Goal: Task Accomplishment & Management: Use online tool/utility

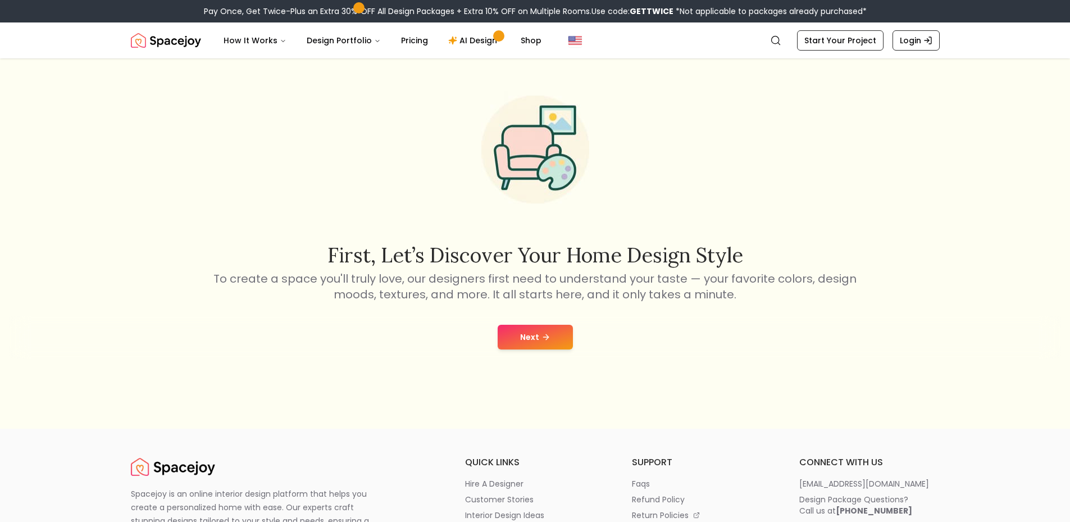
scroll to position [112, 0]
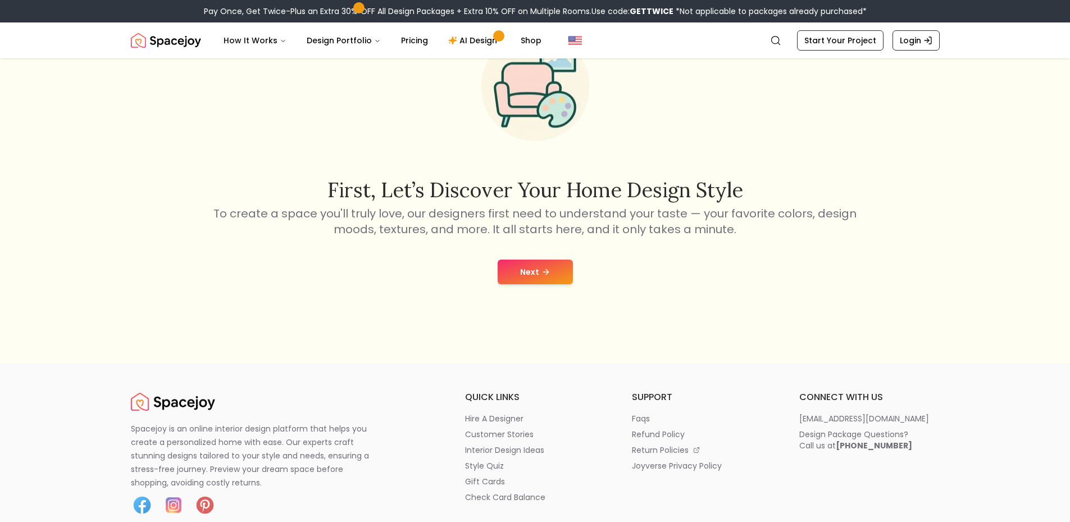
click at [527, 267] on button "Next" at bounding box center [535, 272] width 75 height 25
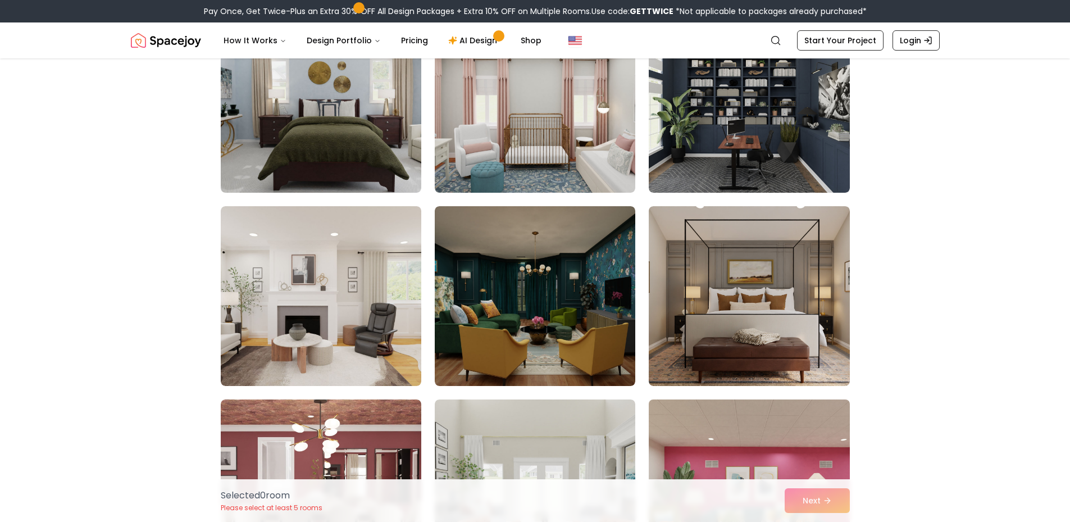
scroll to position [1854, 0]
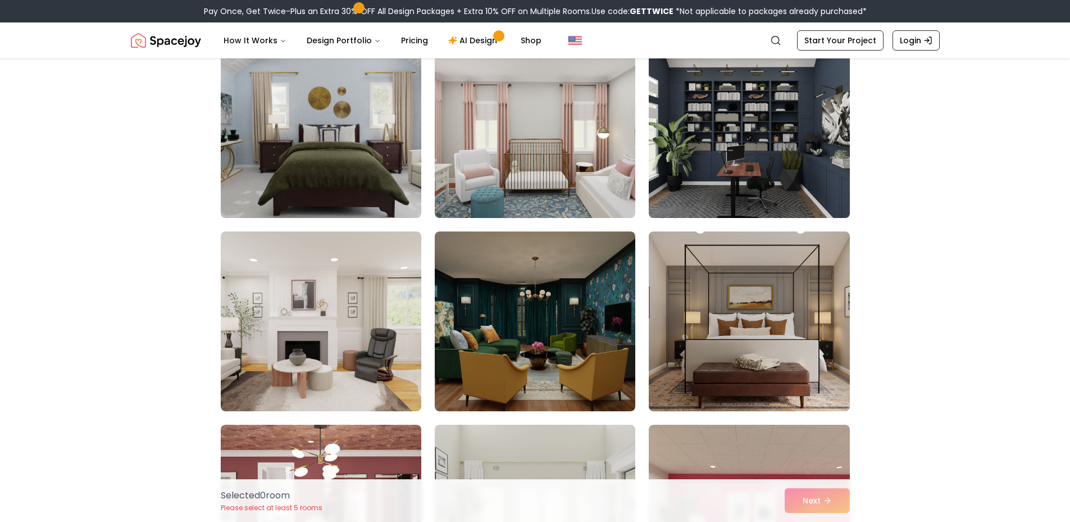
click at [718, 172] on img at bounding box center [749, 128] width 211 height 189
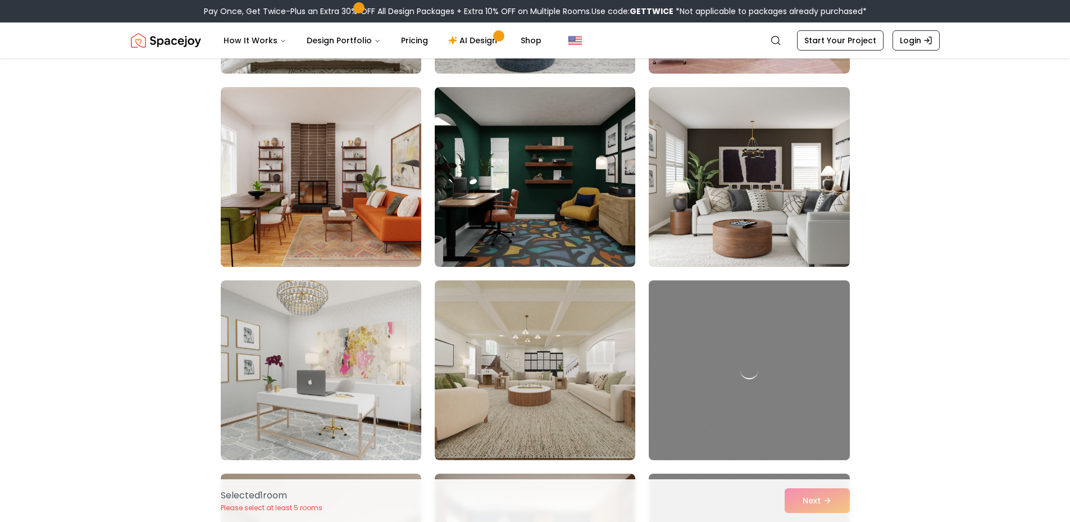
scroll to position [2585, 0]
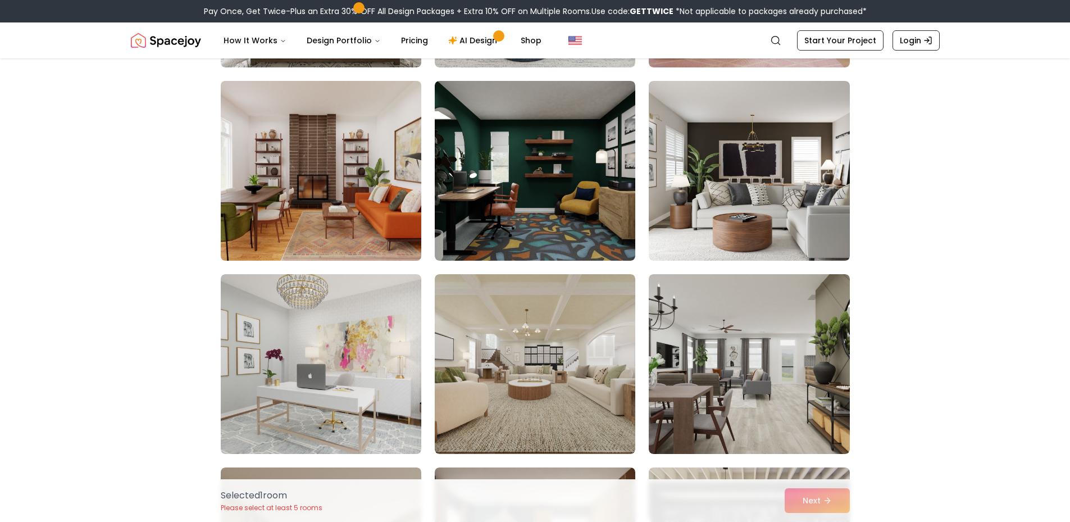
click at [304, 202] on img at bounding box center [321, 170] width 211 height 189
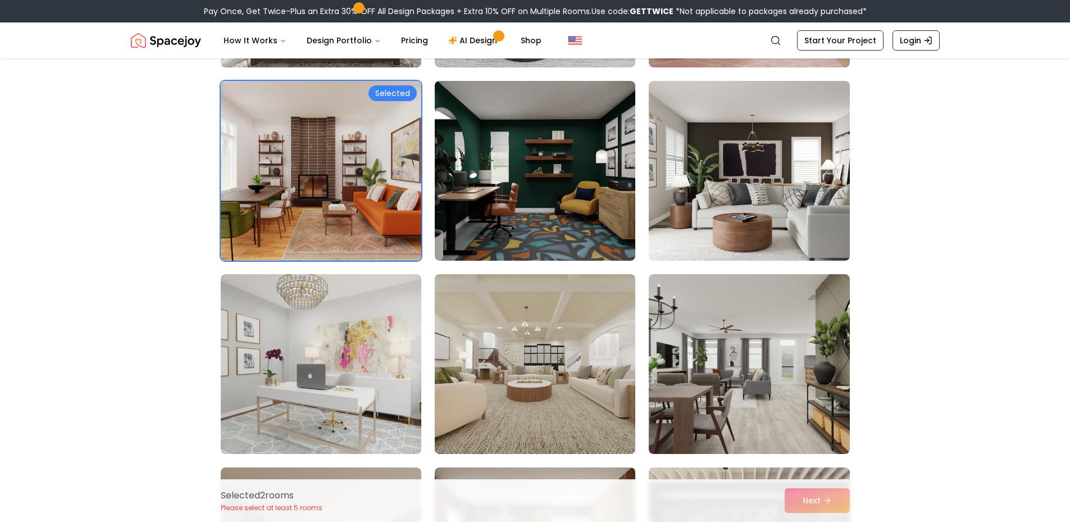
scroll to position [2697, 0]
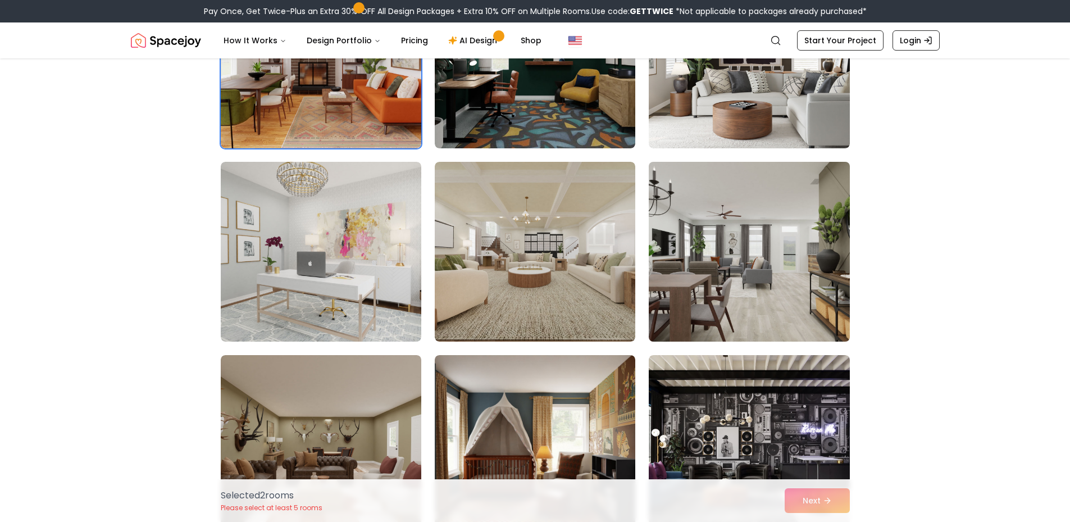
click at [767, 265] on img at bounding box center [749, 251] width 211 height 189
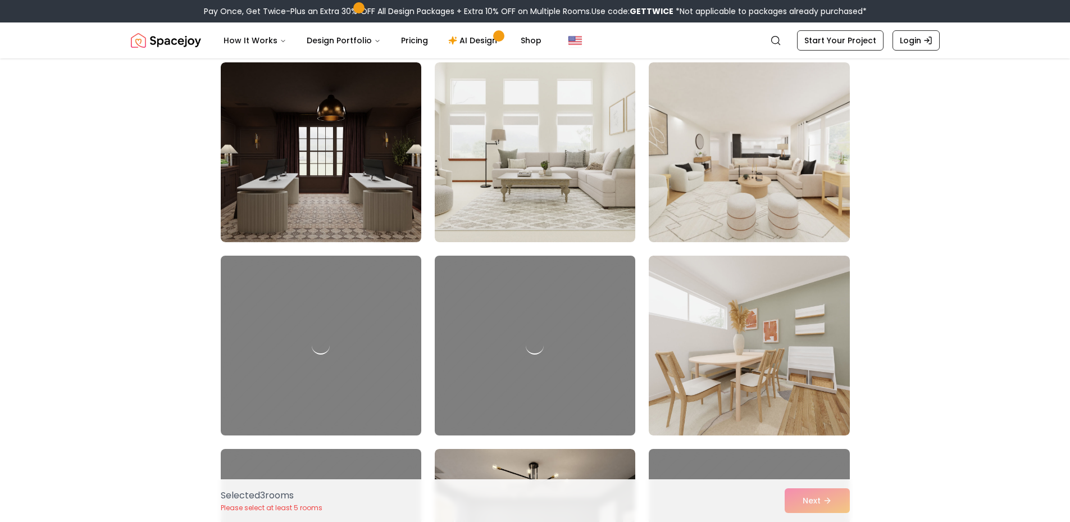
scroll to position [3765, 0]
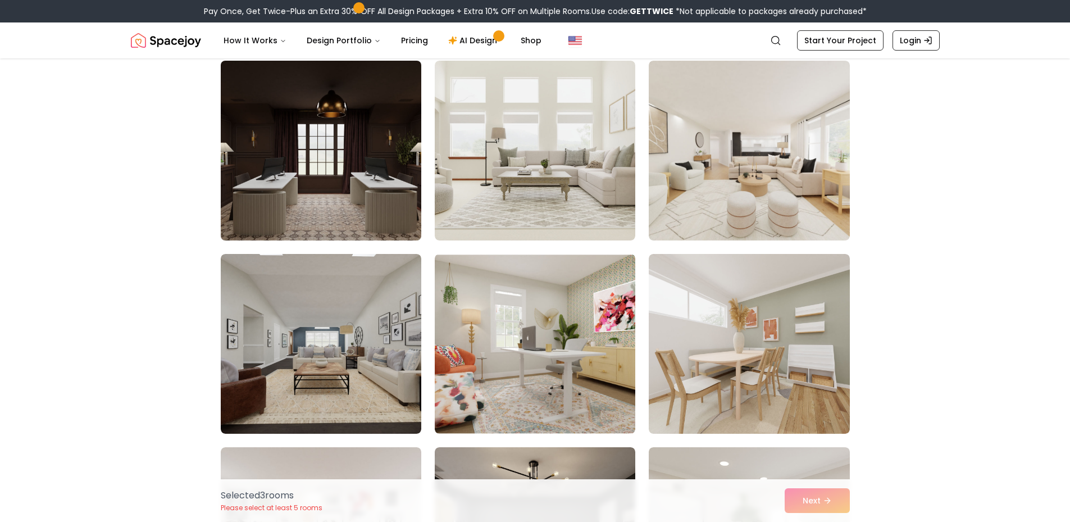
click at [307, 183] on img at bounding box center [321, 150] width 211 height 189
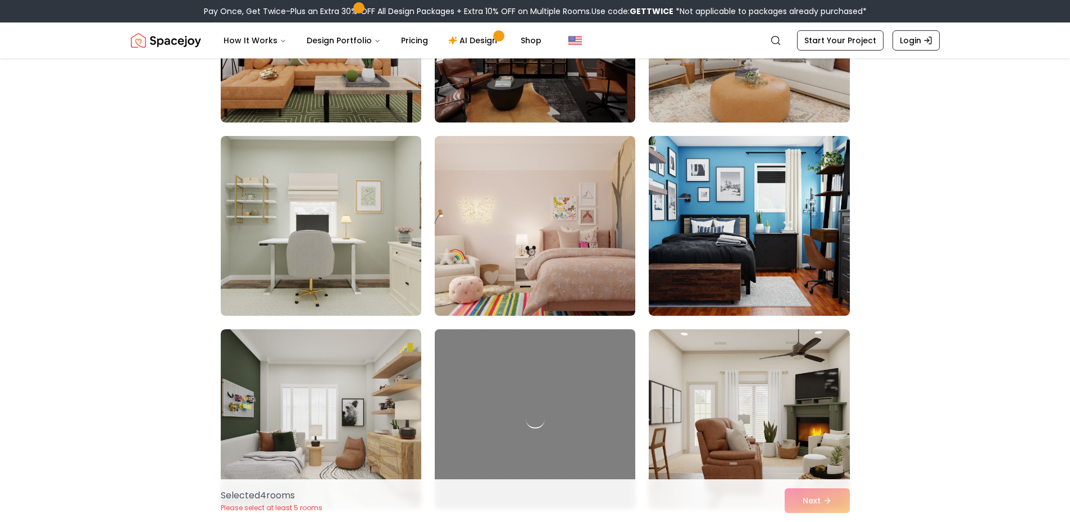
scroll to position [4214, 0]
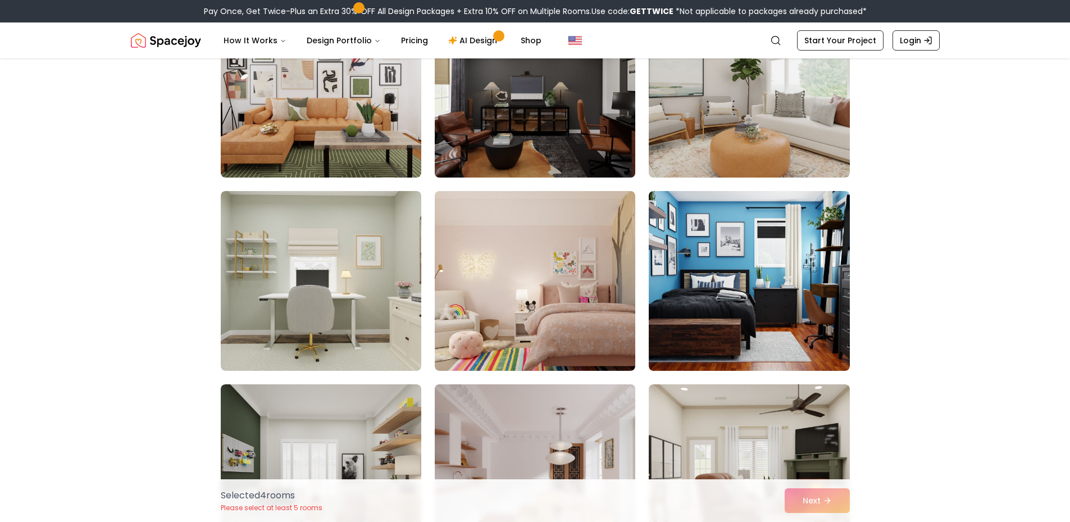
click at [527, 124] on img at bounding box center [535, 87] width 211 height 189
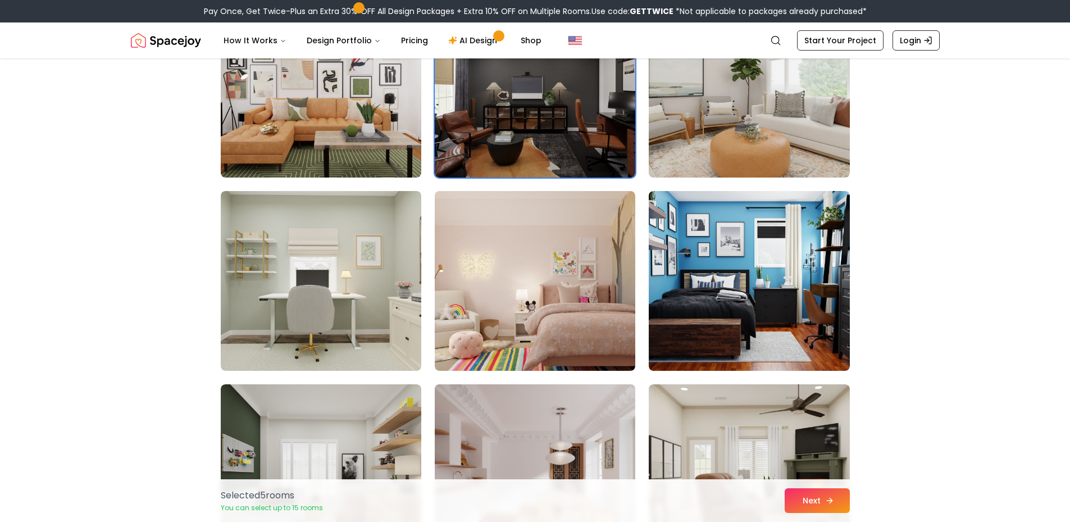
click at [833, 496] on button "Next" at bounding box center [817, 500] width 65 height 25
